Goal: Information Seeking & Learning: Learn about a topic

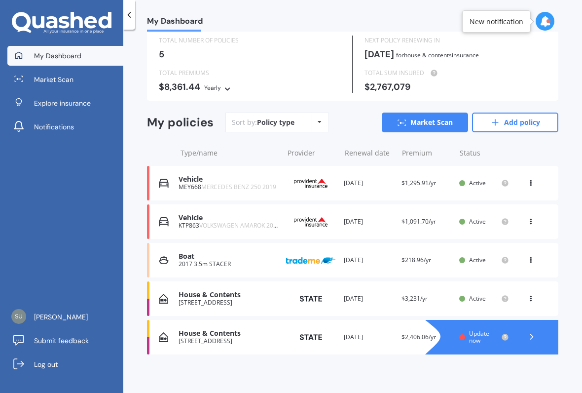
scroll to position [33, 0]
click at [191, 177] on div "Vehicle" at bounding box center [229, 180] width 100 height 8
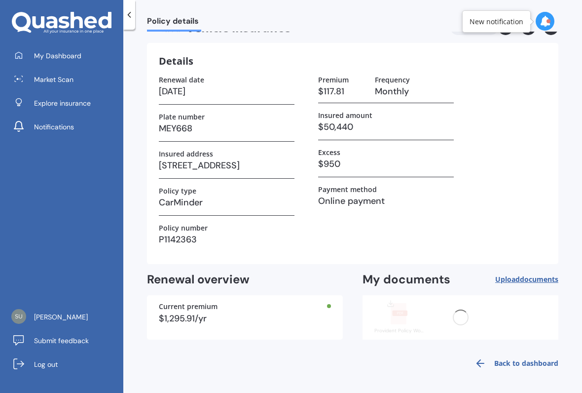
scroll to position [0, 0]
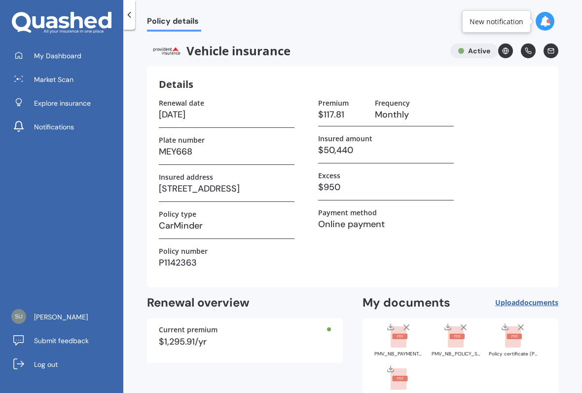
click at [54, 51] on span "My Dashboard" at bounding box center [57, 56] width 47 height 10
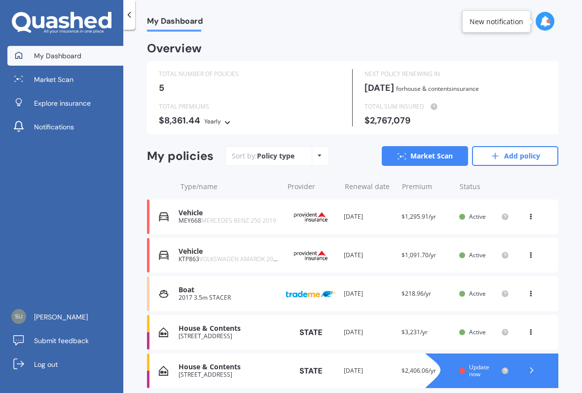
click at [54, 79] on span "Market Scan" at bounding box center [53, 79] width 39 height 10
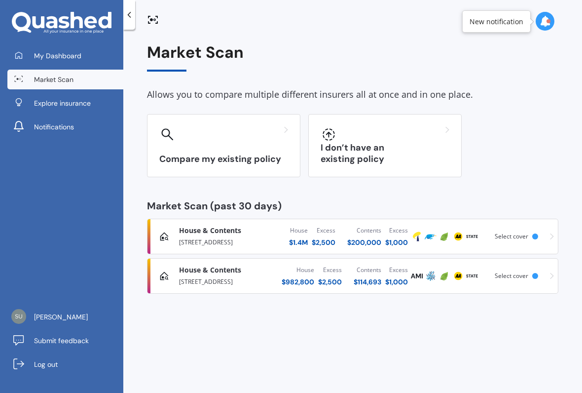
click at [215, 280] on div "[STREET_ADDRESS]" at bounding box center [223, 281] width 89 height 12
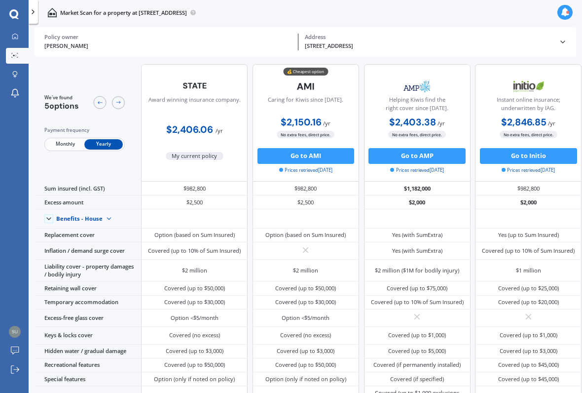
scroll to position [1, 0]
click at [6, 31] on link "My Dashboard" at bounding box center [17, 37] width 23 height 16
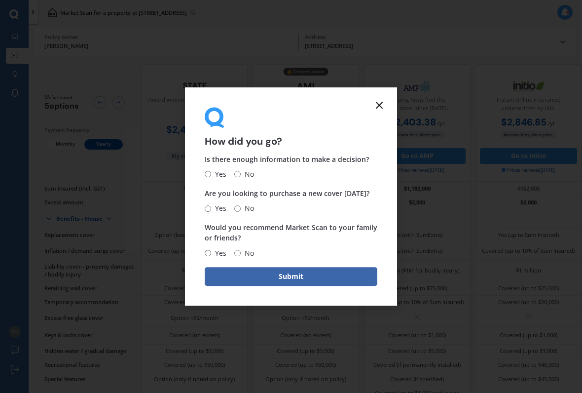
click at [377, 107] on icon at bounding box center [379, 105] width 12 height 12
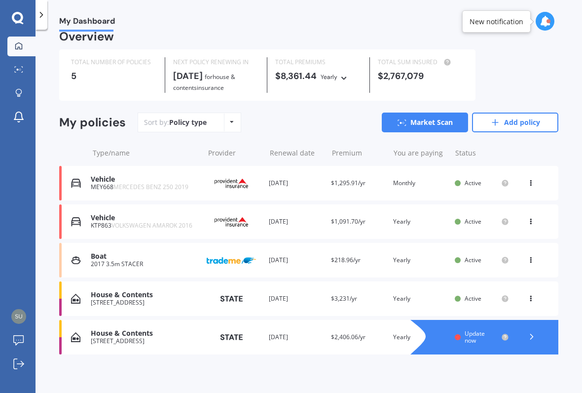
scroll to position [11, 0]
